Goal: Task Accomplishment & Management: Use online tool/utility

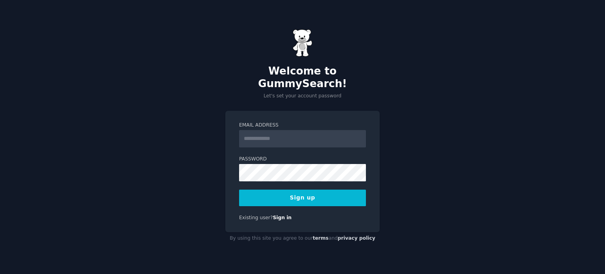
click at [289, 133] on input "Email Address" at bounding box center [302, 138] width 127 height 17
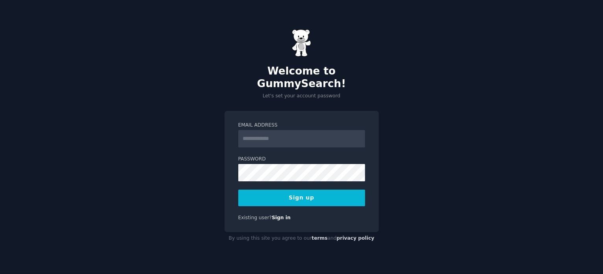
type input "**********"
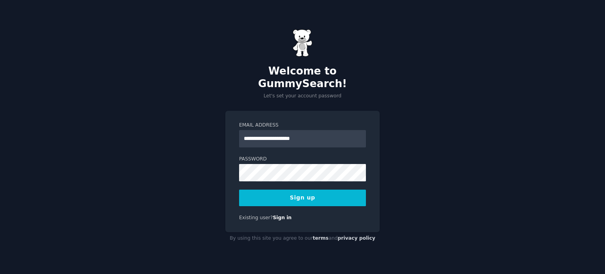
click at [312, 196] on button "Sign up" at bounding box center [302, 197] width 127 height 17
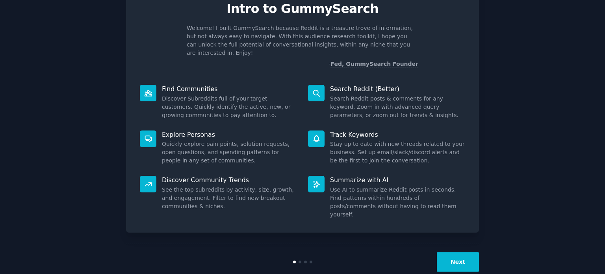
click at [454, 252] on button "Next" at bounding box center [458, 261] width 42 height 19
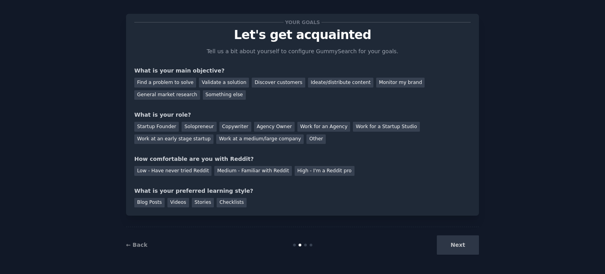
scroll to position [8, 0]
click at [464, 246] on div "Next" at bounding box center [420, 244] width 118 height 19
click at [300, 126] on div "Work for an Agency" at bounding box center [323, 127] width 53 height 10
click at [308, 81] on div "Ideate/distribute content" at bounding box center [340, 83] width 65 height 10
click at [298, 179] on div "Your goals Let's get acquainted Tell us a bit about yourself to configure Gummy…" at bounding box center [302, 114] width 336 height 185
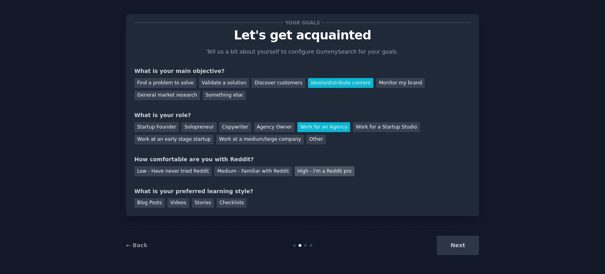
click at [301, 175] on div "High - I'm a Reddit pro" at bounding box center [325, 171] width 60 height 10
drag, startPoint x: 469, startPoint y: 248, endPoint x: 331, endPoint y: 231, distance: 139.7
click at [468, 247] on div "Next" at bounding box center [420, 244] width 118 height 19
click at [230, 203] on div "Checklists" at bounding box center [232, 203] width 30 height 10
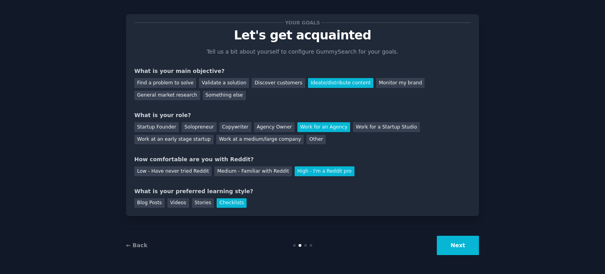
click at [463, 248] on button "Next" at bounding box center [458, 244] width 42 height 19
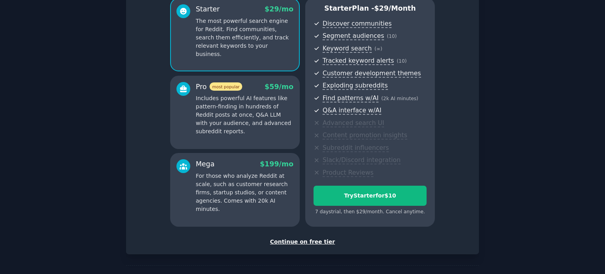
scroll to position [99, 0]
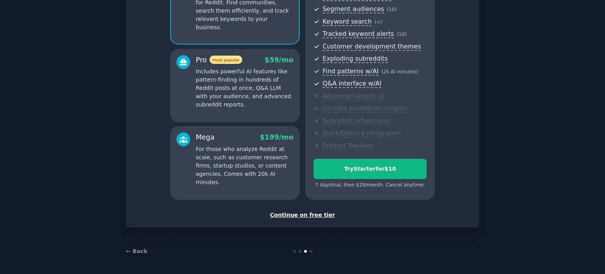
click at [292, 215] on div "Continue on free tier" at bounding box center [302, 215] width 336 height 8
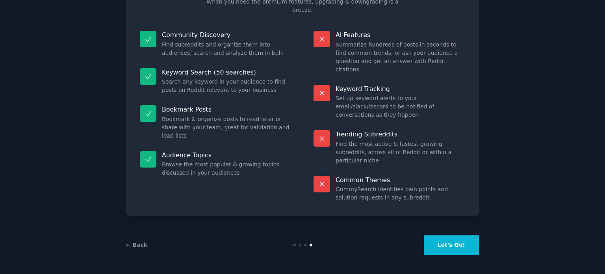
scroll to position [33, 0]
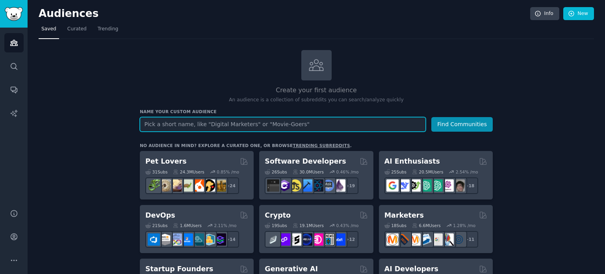
click at [184, 124] on input "text" at bounding box center [283, 124] width 286 height 15
type input "contabilidade"
click at [431, 117] on button "Find Communities" at bounding box center [461, 124] width 61 height 15
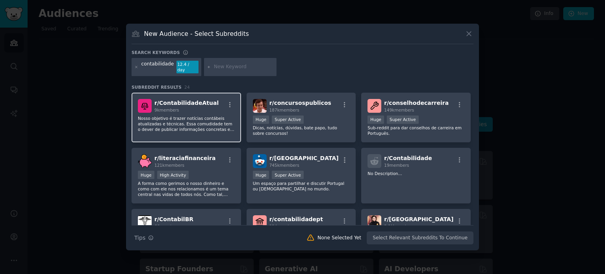
click at [198, 120] on p "Nosso objetivo é trazer notícias contábeis atualizadas e técnicas. Essa comudid…" at bounding box center [186, 123] width 97 height 17
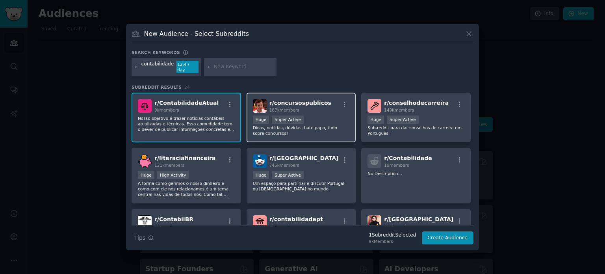
click at [304, 129] on p "Dicas, notícias, dúvidas, bate papo, tudo sobre concursos!" at bounding box center [301, 130] width 97 height 11
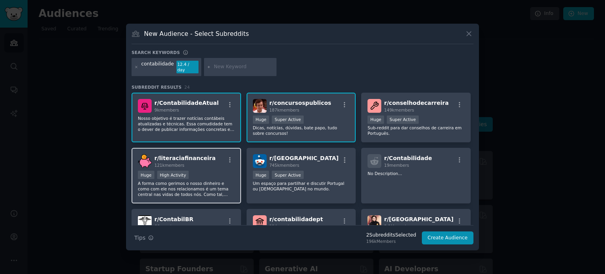
click at [185, 167] on div "r/ literaciafinanceira 121k members Huge High Activity A forma como gerimos o n…" at bounding box center [186, 176] width 109 height 56
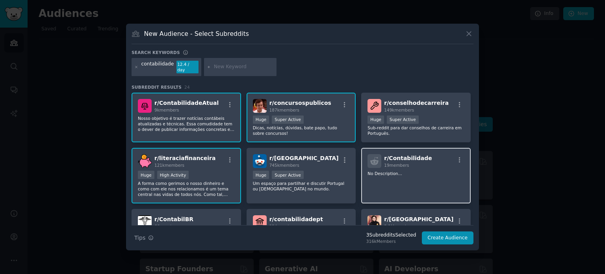
click at [384, 164] on span "19 members" at bounding box center [396, 165] width 25 height 5
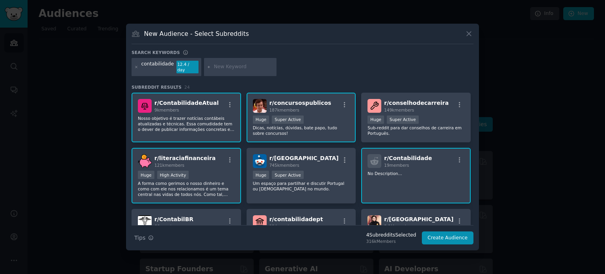
click at [317, 119] on div "Huge Super Active" at bounding box center [301, 120] width 97 height 10
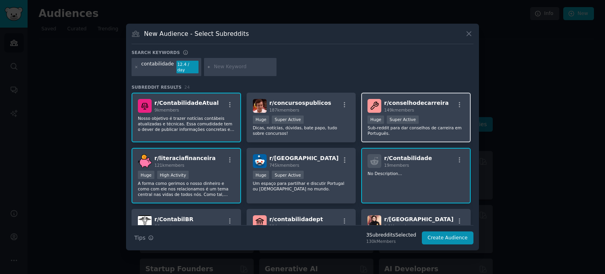
click at [440, 104] on div "r/ conselhodecarreira 149k members" at bounding box center [415, 106] width 97 height 14
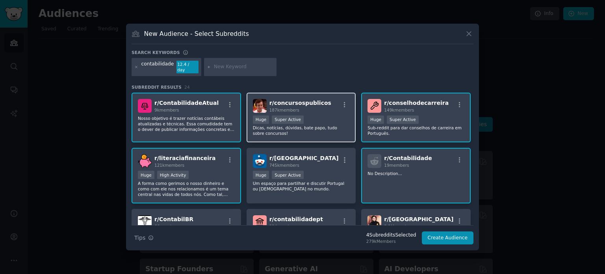
click at [320, 115] on div "Huge Super Active" at bounding box center [301, 120] width 97 height 10
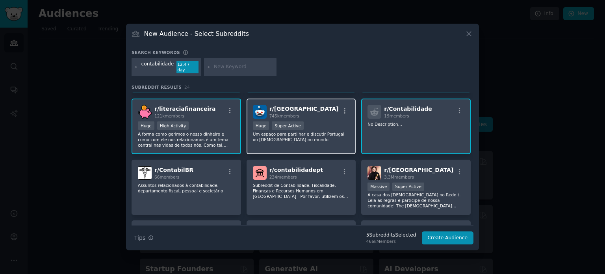
scroll to position [118, 0]
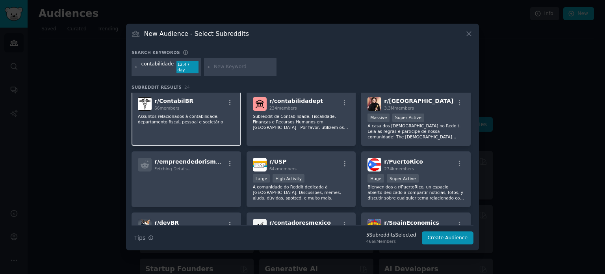
click at [217, 122] on div "r/ ContabilBR 66 members Assuntos relacionados à contabilidade, departamento fi…" at bounding box center [186, 119] width 109 height 56
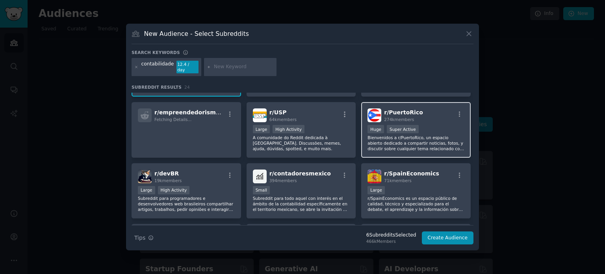
scroll to position [197, 0]
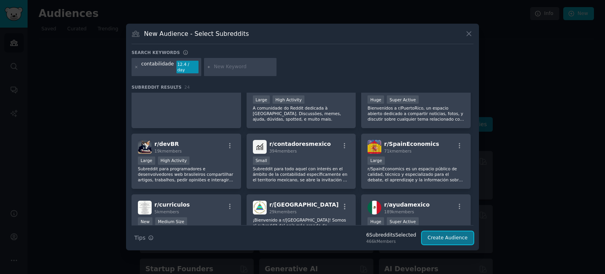
click at [436, 232] on button "Create Audience" at bounding box center [448, 237] width 52 height 13
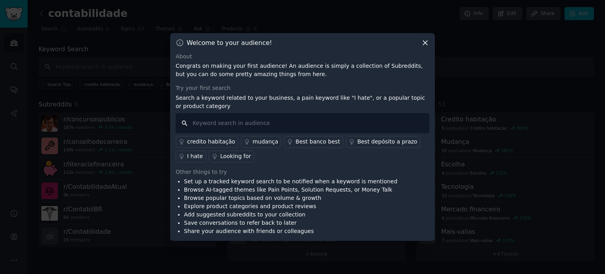
click at [288, 123] on input "text" at bounding box center [303, 123] width 254 height 20
click at [429, 42] on icon at bounding box center [425, 43] width 8 height 8
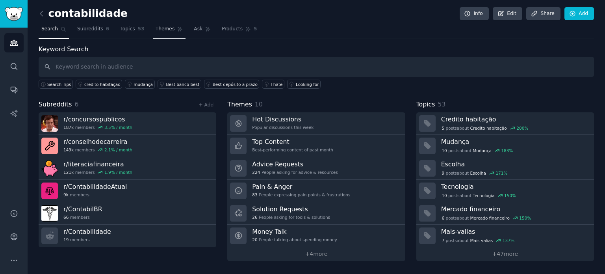
click at [160, 26] on span "Themes" at bounding box center [165, 29] width 19 height 7
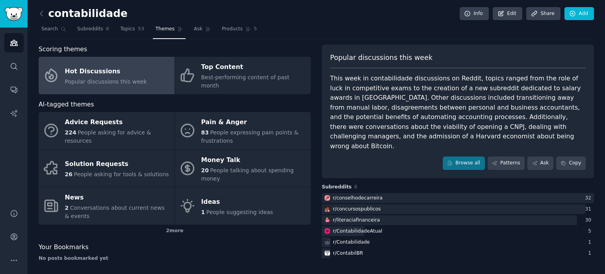
drag, startPoint x: 288, startPoint y: 59, endPoint x: 303, endPoint y: 17, distance: 44.3
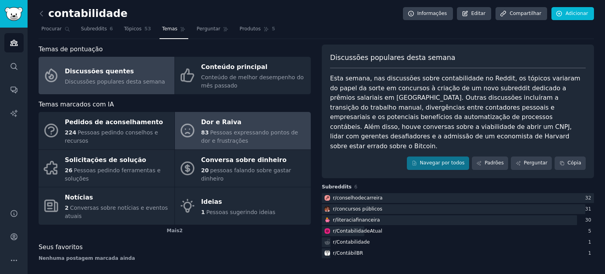
click at [276, 140] on div "83 Pessoas expressando pontos de dor e frustrações" at bounding box center [254, 136] width 106 height 17
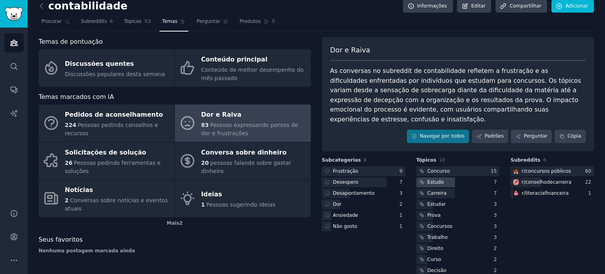
scroll to position [11, 0]
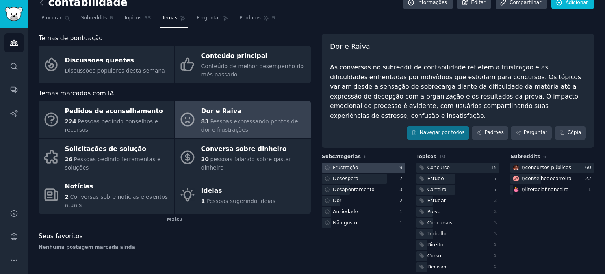
click at [365, 163] on div at bounding box center [363, 168] width 83 height 10
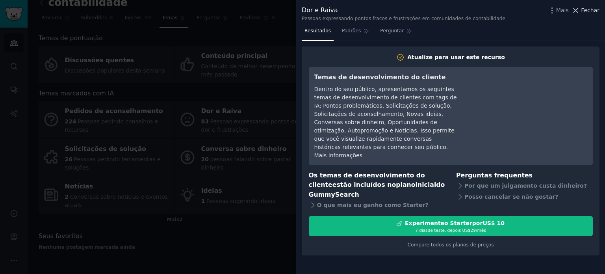
click at [575, 8] on icon at bounding box center [575, 10] width 4 height 4
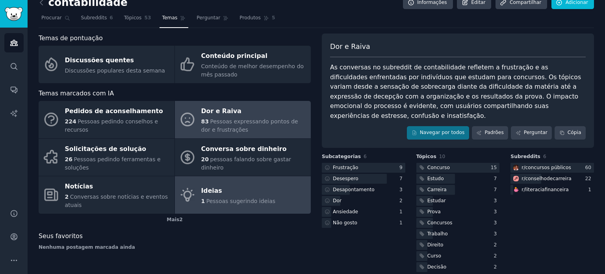
click at [235, 204] on font "Pessoas sugerindo ideias" at bounding box center [240, 201] width 69 height 6
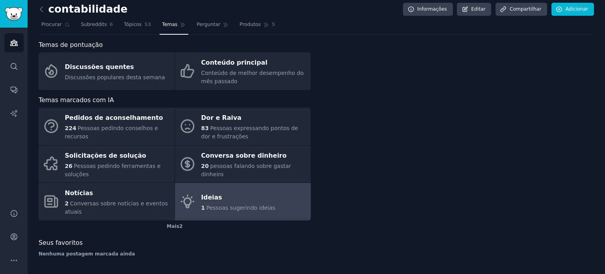
scroll to position [4, 0]
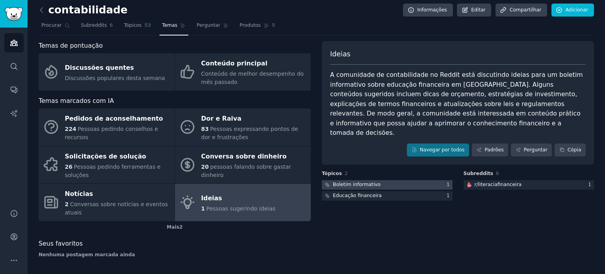
click at [363, 182] on font "Boletim informativo" at bounding box center [357, 185] width 48 height 6
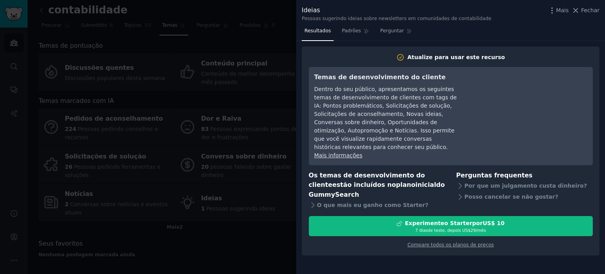
click at [232, 128] on div at bounding box center [302, 137] width 605 height 274
